Goal: Information Seeking & Learning: Learn about a topic

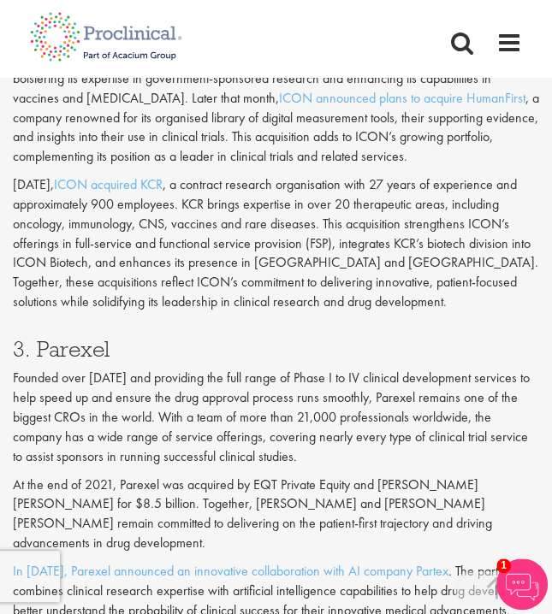
scroll to position [2263, 0]
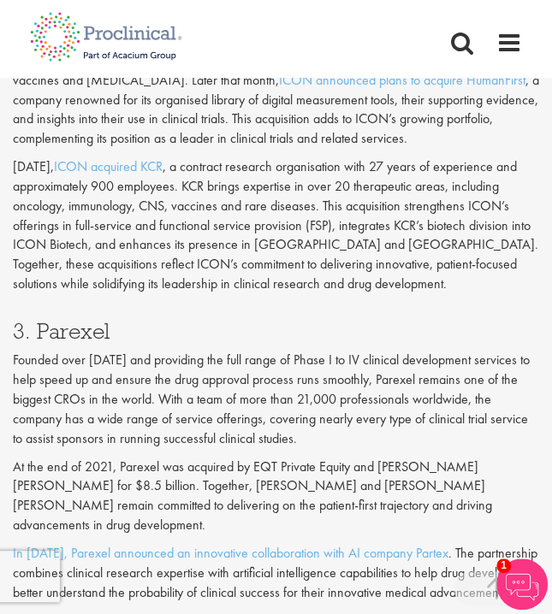
click at [265, 351] on p "Founded over [DATE] and providing the full range of Phase I to IV clinical deve…" at bounding box center [276, 400] width 526 height 98
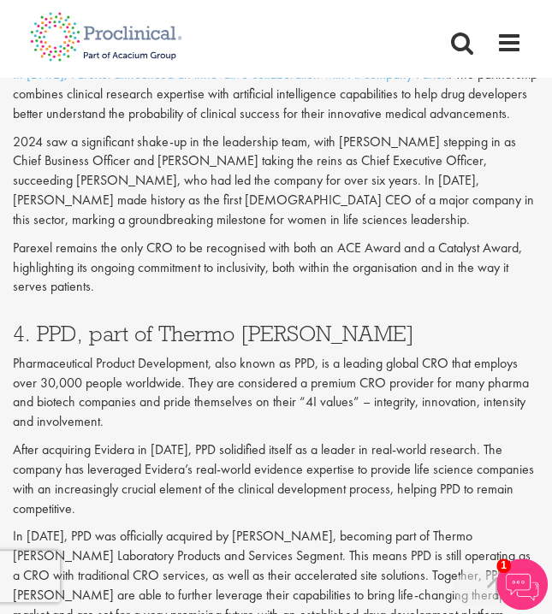
scroll to position [2776, 0]
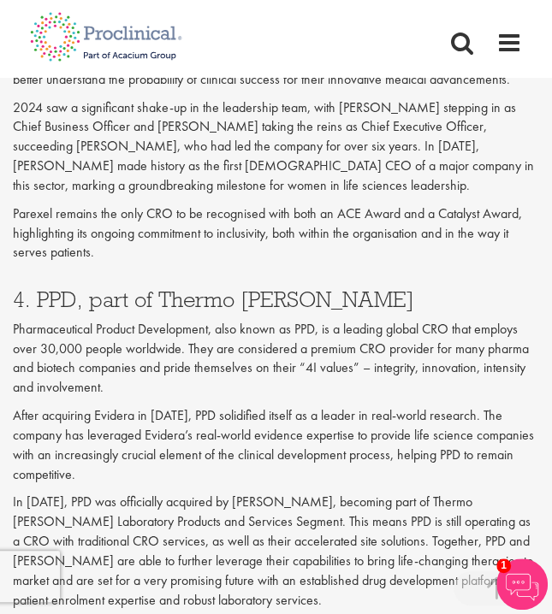
click at [142, 288] on div "4. PPD, part of Thermo [PERSON_NAME] Pharmaceutical Product Development, also k…" at bounding box center [276, 531] width 552 height 487
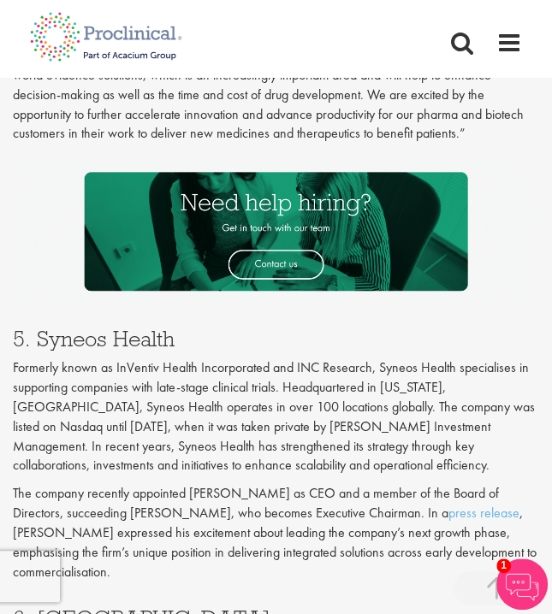
scroll to position [3427, 0]
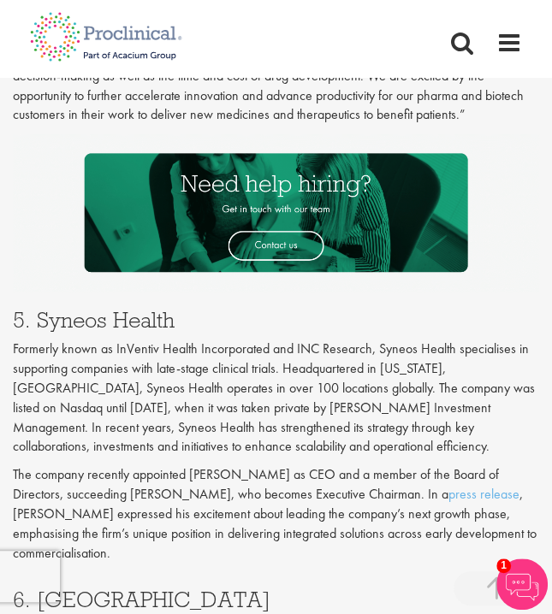
click at [200, 340] on p "Formerly known as InVentiv Health Incorporated and INC Research, Syneos Health …" at bounding box center [276, 398] width 526 height 117
click at [110, 340] on p "Formerly known as InVentiv Health Incorporated and INC Research, Syneos Health …" at bounding box center [276, 398] width 526 height 117
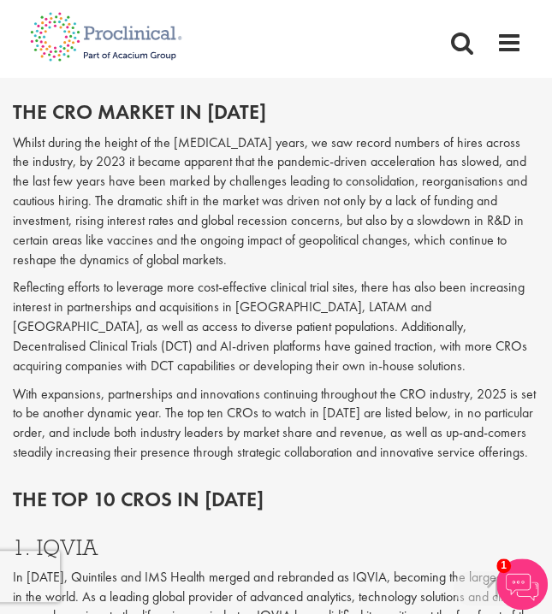
scroll to position [1031, 0]
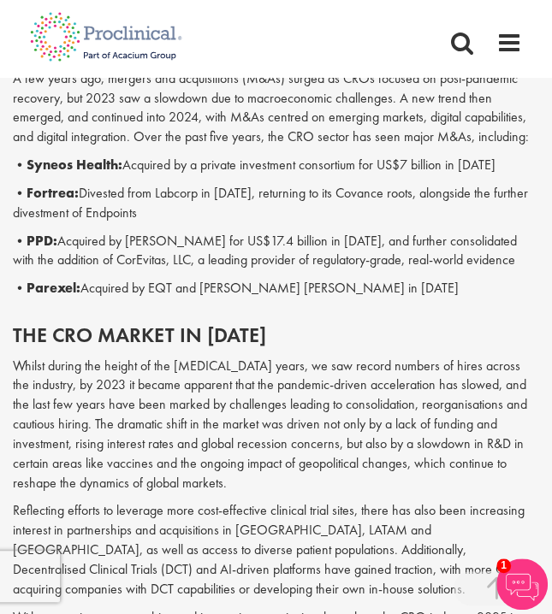
click at [185, 356] on p "Whilst during the height of the [MEDICAL_DATA] years, we saw record numbers of …" at bounding box center [276, 424] width 526 height 137
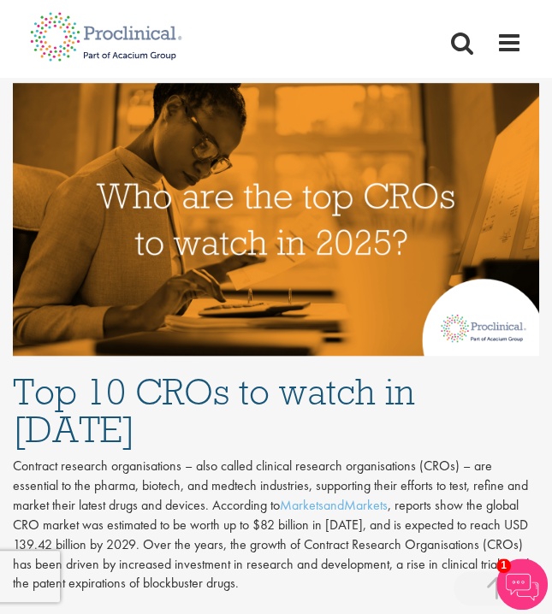
scroll to position [483, 0]
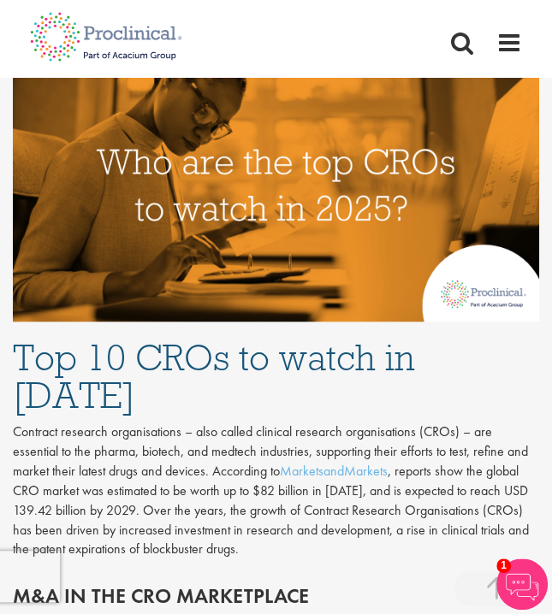
click at [75, 423] on p "Contract research organisations – also called clinical research organisations (…" at bounding box center [276, 491] width 526 height 137
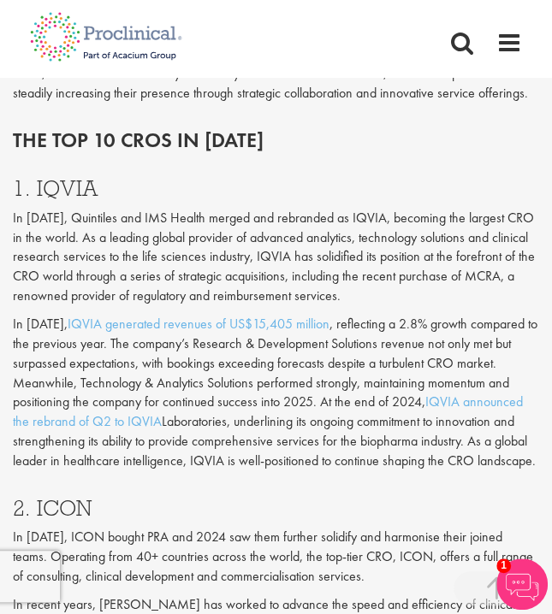
scroll to position [1579, 0]
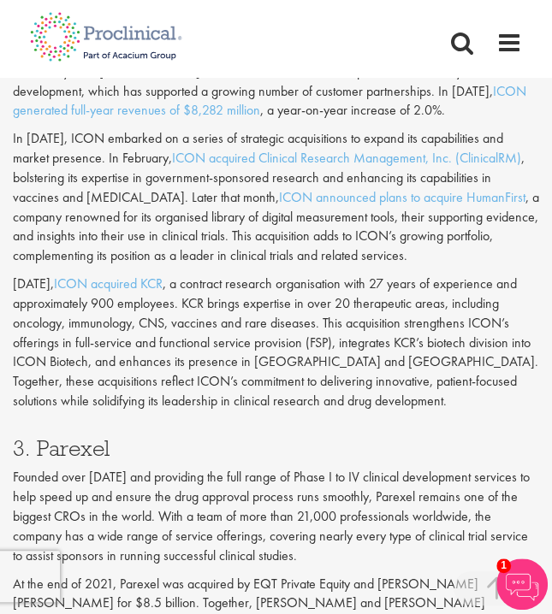
scroll to position [2160, 0]
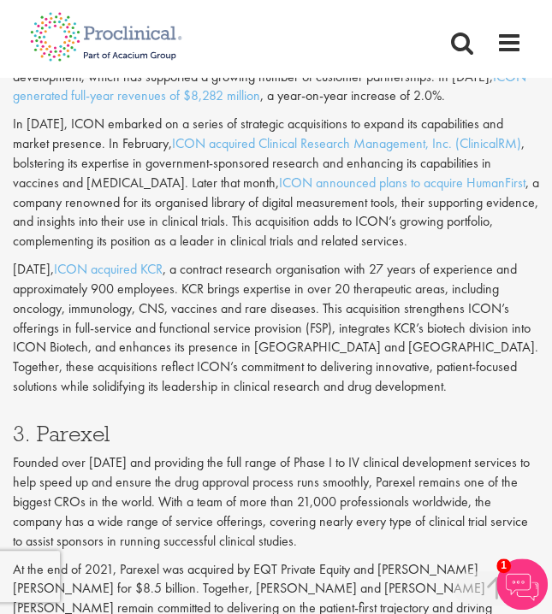
click at [116, 453] on p "Founded over [DATE] and providing the full range of Phase I to IV clinical deve…" at bounding box center [276, 502] width 526 height 98
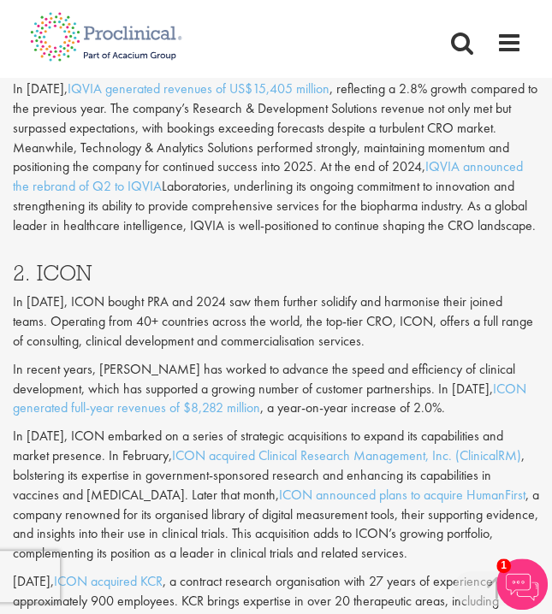
scroll to position [1852, 0]
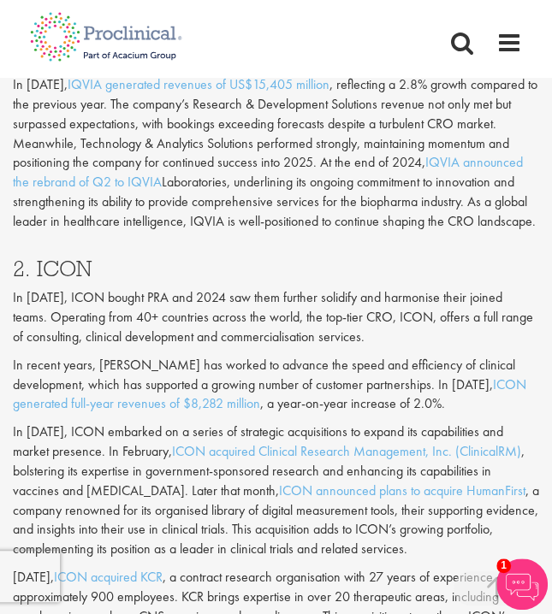
click at [111, 423] on p "In [DATE], ICON embarked on a series of strategic acquisitions to expand its ca…" at bounding box center [276, 491] width 526 height 137
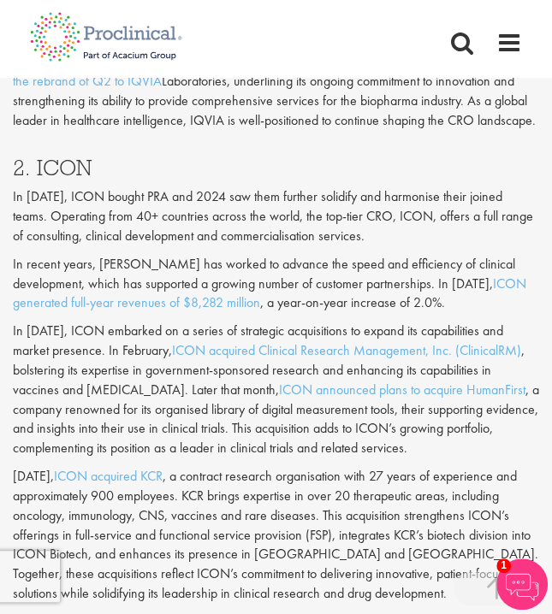
scroll to position [1955, 0]
